Goal: Navigation & Orientation: Find specific page/section

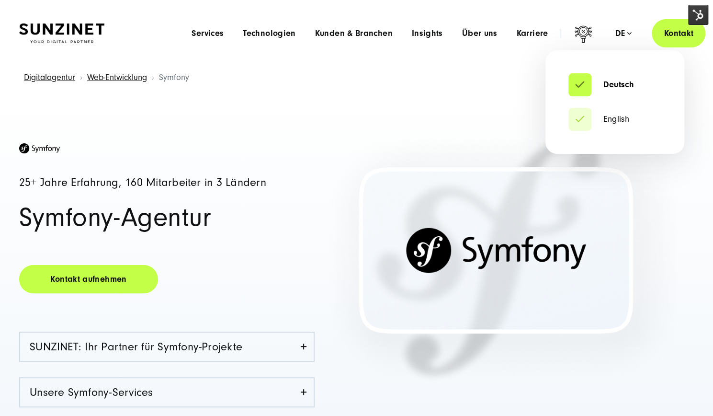
click at [621, 32] on div "de" at bounding box center [623, 34] width 17 height 10
click at [612, 123] on link "English" at bounding box center [598, 119] width 61 height 10
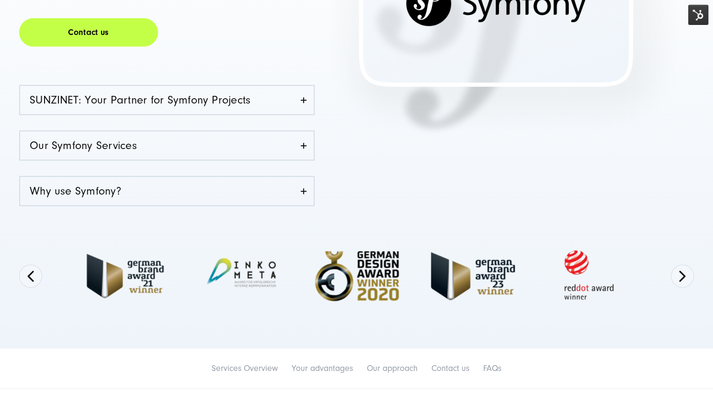
scroll to position [287, 0]
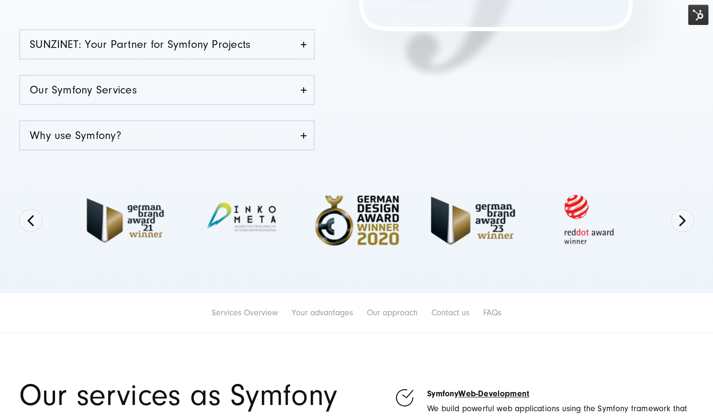
click at [695, 15] on img at bounding box center [698, 15] width 20 height 20
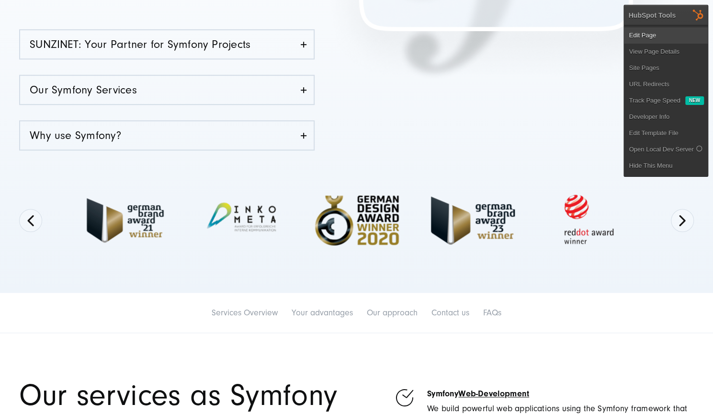
click at [664, 36] on link "Edit Page" at bounding box center [666, 35] width 84 height 16
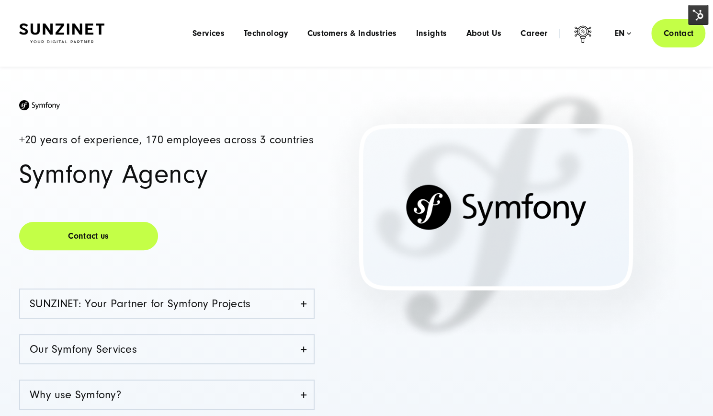
scroll to position [0, 0]
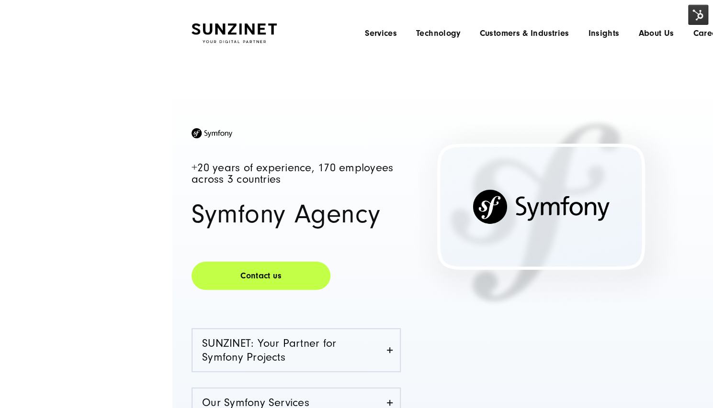
click at [0, 0] on headings-map at bounding box center [0, 0] width 0 height 0
